Goal: Task Accomplishment & Management: Manage account settings

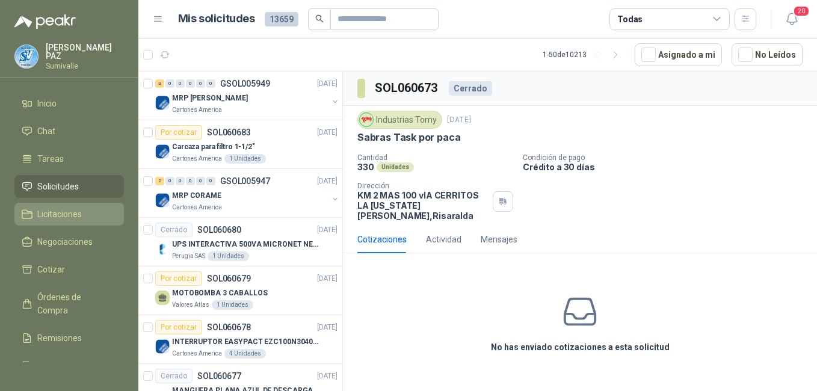
scroll to position [301, 0]
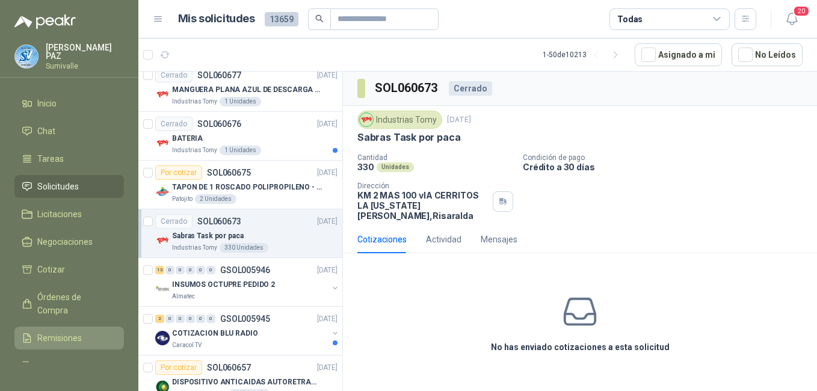
click at [59, 335] on span "Remisiones" at bounding box center [59, 338] width 45 height 13
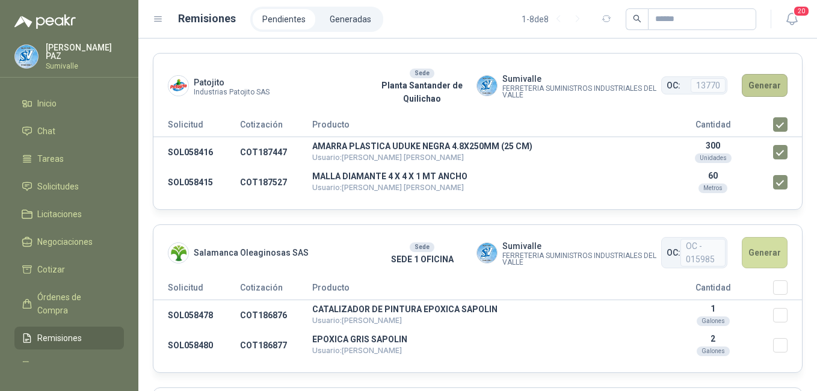
click at [757, 83] on button "Generar" at bounding box center [765, 85] width 46 height 23
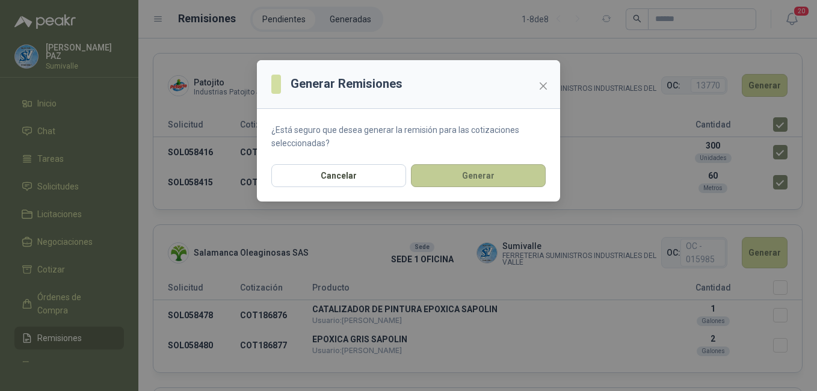
click at [490, 171] on button "Generar" at bounding box center [478, 175] width 135 height 23
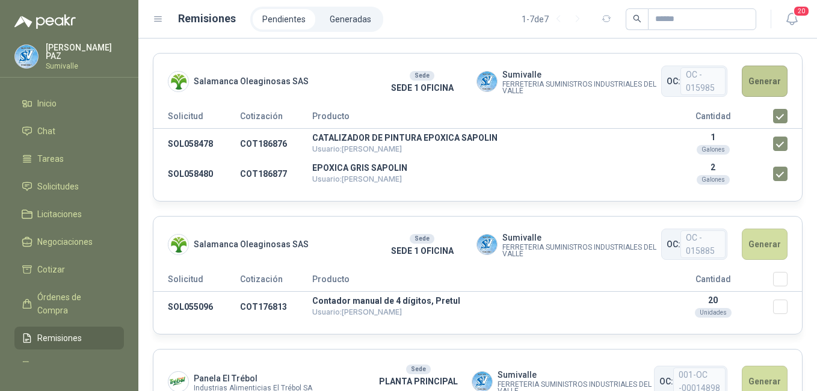
click at [759, 86] on button "Generar" at bounding box center [765, 81] width 46 height 31
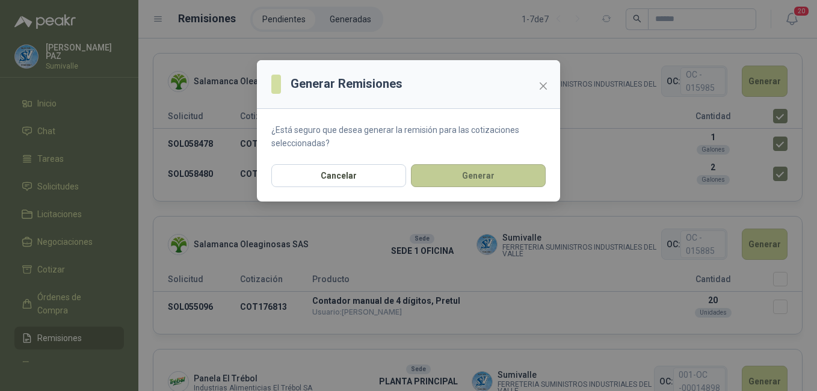
click at [513, 173] on button "Generar" at bounding box center [478, 175] width 135 height 23
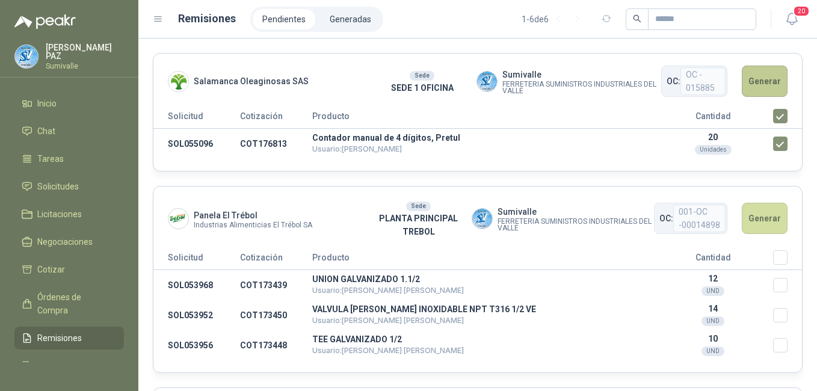
click at [763, 86] on button "Generar" at bounding box center [765, 81] width 46 height 31
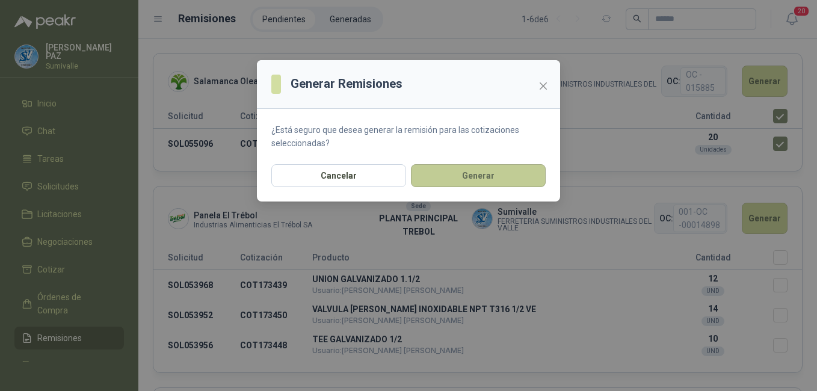
click at [488, 169] on button "Generar" at bounding box center [478, 175] width 135 height 23
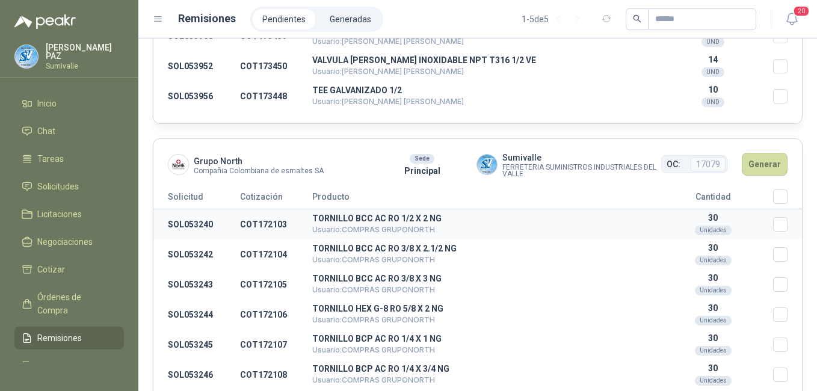
scroll to position [120, 0]
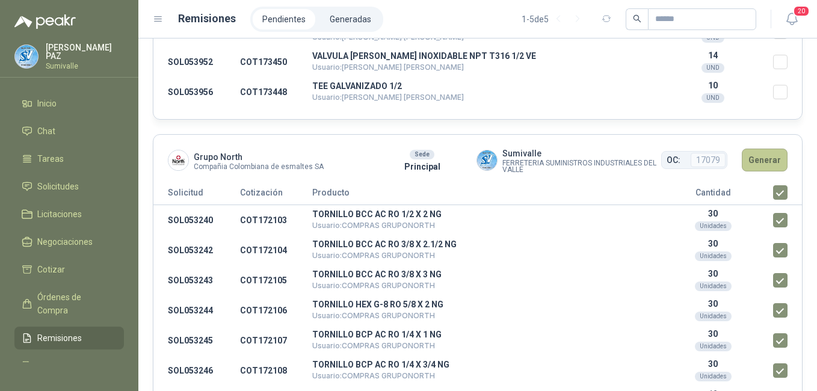
click at [755, 157] on button "Generar" at bounding box center [765, 160] width 46 height 23
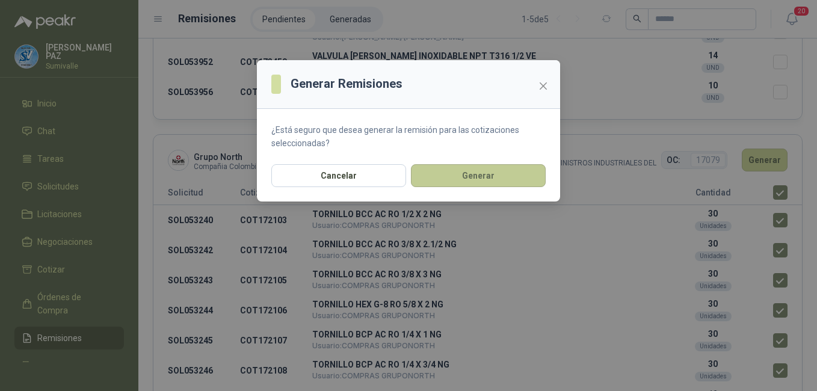
click at [507, 175] on button "Generar" at bounding box center [478, 175] width 135 height 23
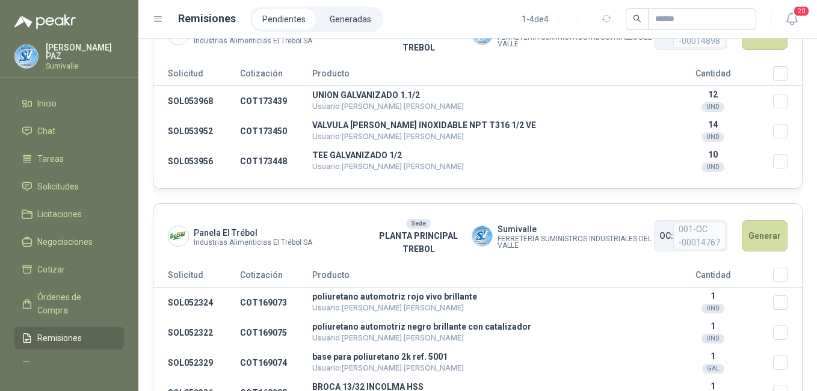
scroll to position [0, 0]
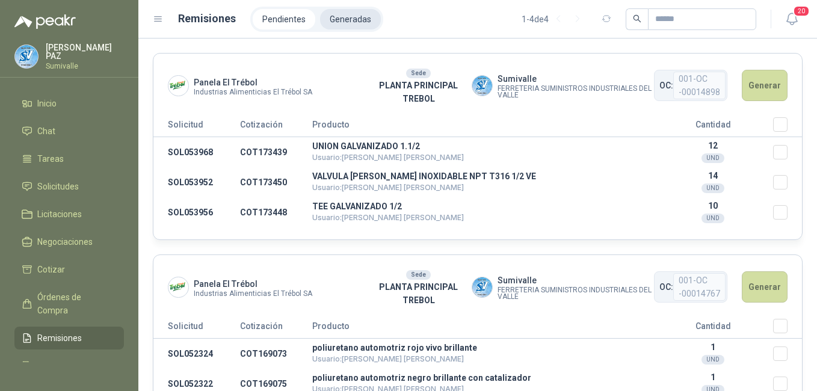
click at [356, 18] on li "Generadas" at bounding box center [350, 19] width 61 height 20
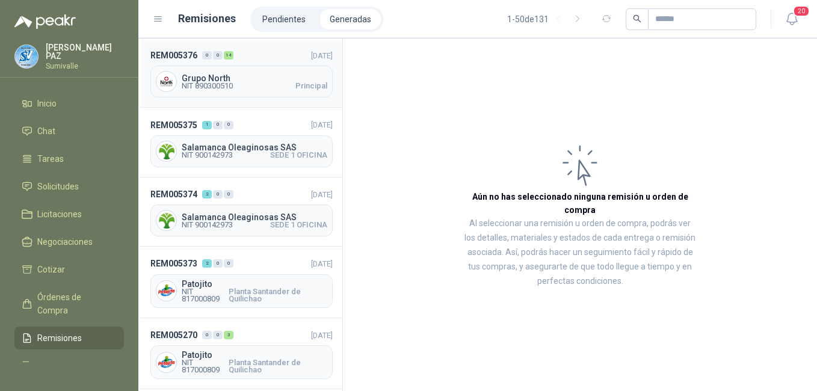
click at [262, 77] on span "Grupo North" at bounding box center [255, 78] width 146 height 8
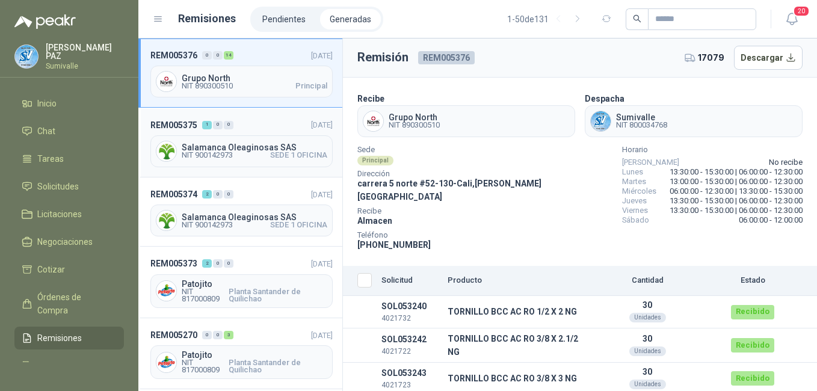
click at [265, 140] on div "Salamanca Oleaginosas SAS NIT 900142973 SEDE 1 OFICINA" at bounding box center [241, 151] width 182 height 32
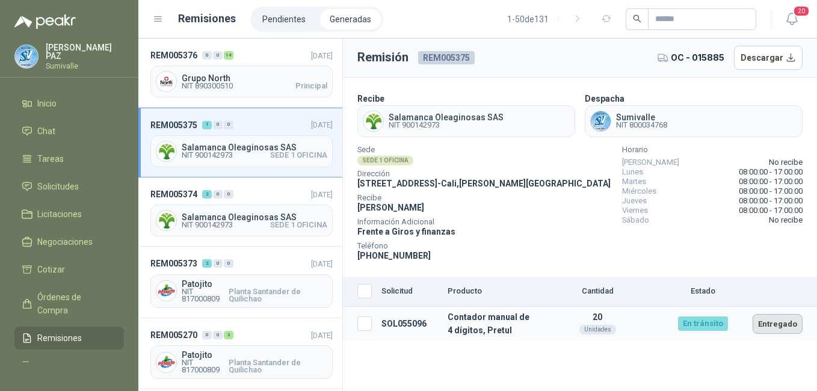
click at [787, 326] on button "Entregado" at bounding box center [778, 324] width 50 height 20
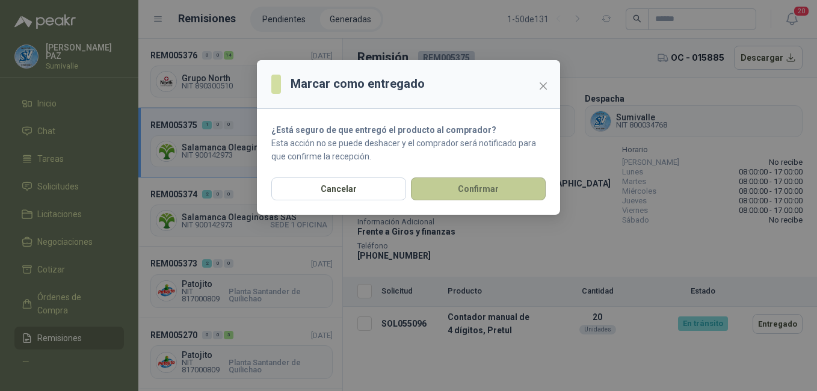
click at [496, 187] on button "Confirmar" at bounding box center [478, 189] width 135 height 23
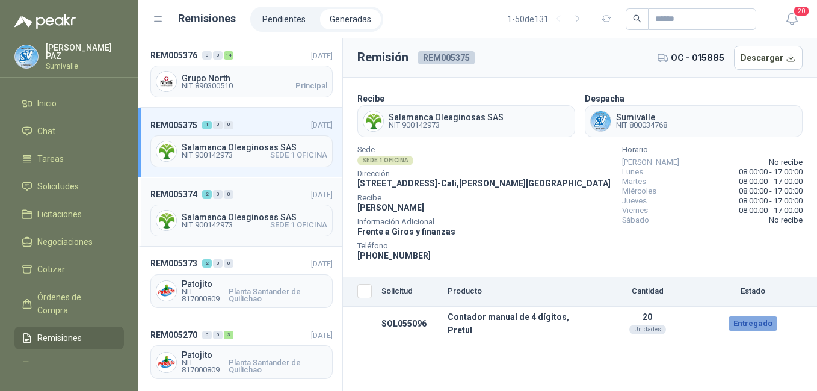
click at [228, 200] on div "REM005374 2 0 0" at bounding box center [191, 194] width 83 height 13
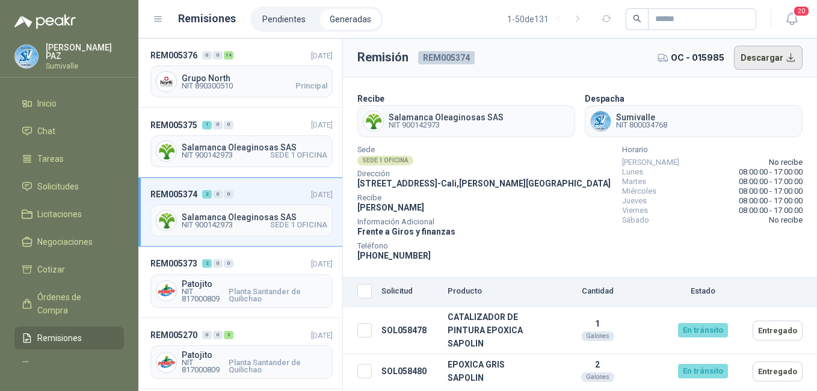
click at [769, 60] on button "Descargar" at bounding box center [768, 58] width 69 height 24
